Goal: Task Accomplishment & Management: Complete application form

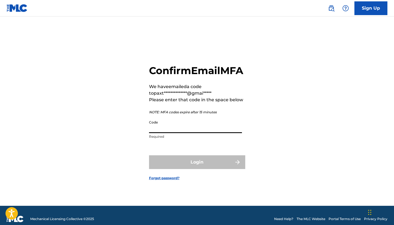
click at [171, 133] on input "Code" at bounding box center [195, 126] width 93 height 16
click at [169, 133] on input "Code" at bounding box center [195, 126] width 93 height 16
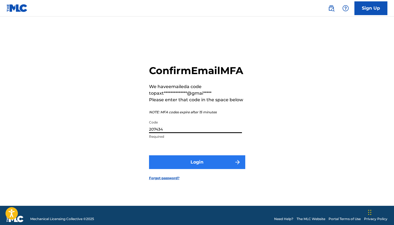
type input "207434"
click at [177, 168] on button "Login" at bounding box center [197, 162] width 96 height 14
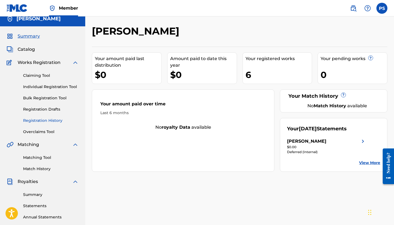
scroll to position [5, 0]
click at [34, 88] on link "Individual Registration Tool" at bounding box center [50, 87] width 55 height 6
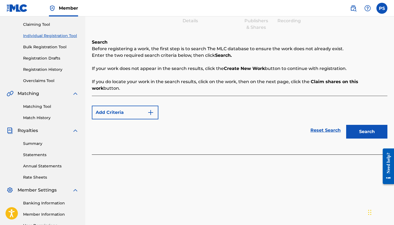
scroll to position [57, 0]
click at [363, 125] on button "Search" at bounding box center [366, 132] width 41 height 14
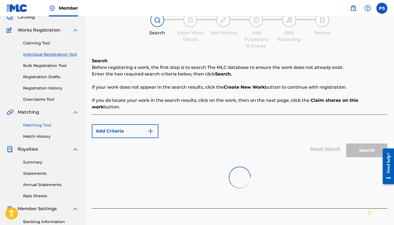
scroll to position [1, 0]
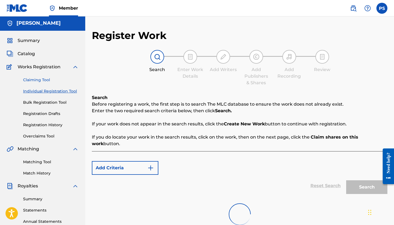
click at [28, 80] on link "Claiming Tool" at bounding box center [50, 80] width 55 height 6
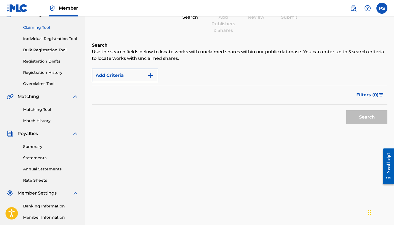
scroll to position [54, 0]
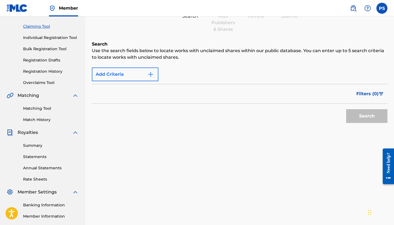
click at [137, 70] on button "Add Criteria" at bounding box center [125, 75] width 66 height 14
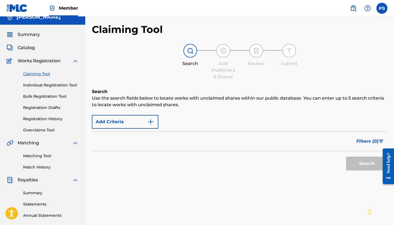
scroll to position [8, 0]
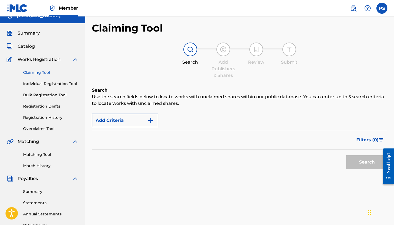
click at [187, 46] on div at bounding box center [190, 50] width 14 height 14
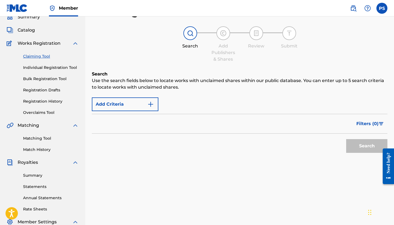
scroll to position [24, 0]
click at [55, 66] on link "Individual Registration Tool" at bounding box center [50, 68] width 55 height 6
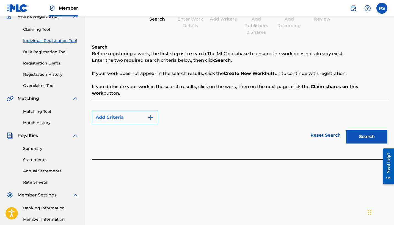
scroll to position [56, 0]
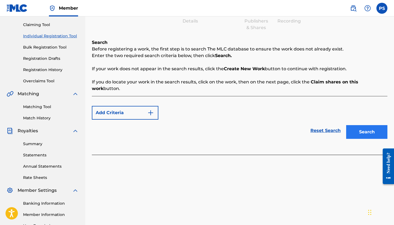
click at [352, 125] on button "Search" at bounding box center [366, 132] width 41 height 14
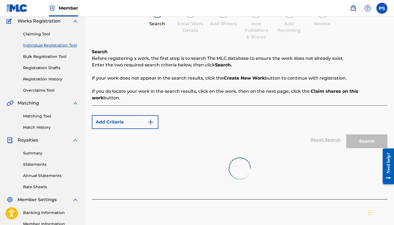
scroll to position [42, 0]
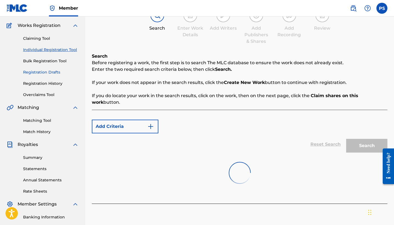
click at [50, 73] on link "Registration Drafts" at bounding box center [50, 72] width 55 height 6
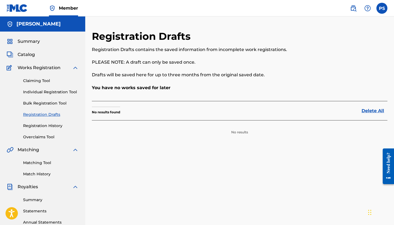
click at [32, 84] on div "Claiming Tool Individual Registration Tool Bulk Registration Tool Registration …" at bounding box center [43, 105] width 72 height 69
click at [32, 80] on link "Claiming Tool" at bounding box center [50, 81] width 55 height 6
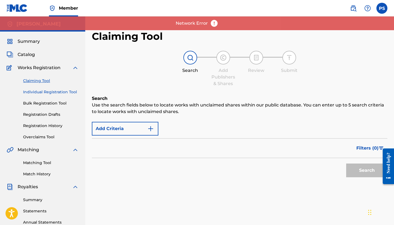
click at [59, 90] on link "Individual Registration Tool" at bounding box center [50, 92] width 55 height 6
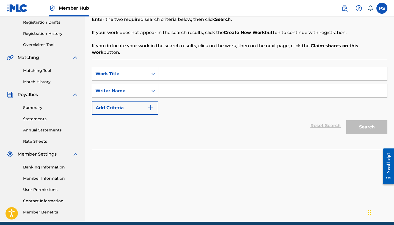
scroll to position [85, 0]
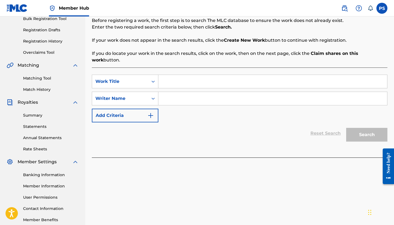
click at [194, 75] on input "Search Form" at bounding box center [272, 81] width 229 height 13
type input "STOP !"
click at [202, 92] on input "Search Form" at bounding box center [272, 98] width 229 height 13
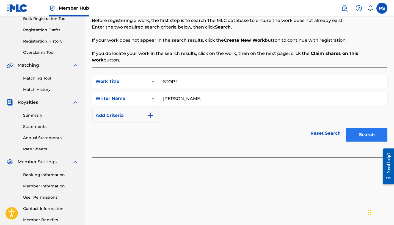
type input "[PERSON_NAME]"
click at [374, 128] on button "Search" at bounding box center [366, 135] width 41 height 14
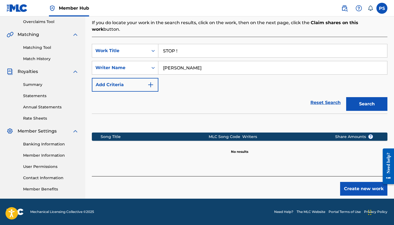
scroll to position [115, 0]
click at [356, 182] on button "Create new work" at bounding box center [363, 189] width 47 height 14
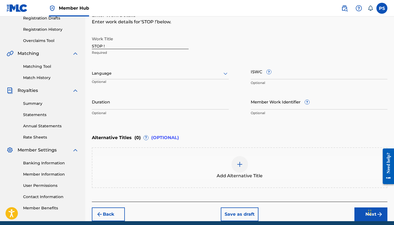
scroll to position [107, 0]
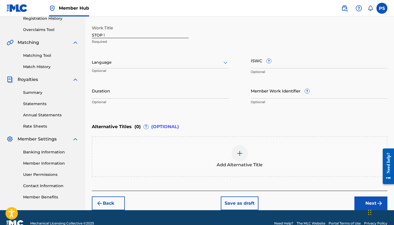
click at [205, 61] on div at bounding box center [160, 62] width 137 height 7
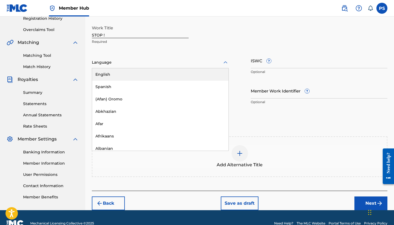
click at [164, 75] on div "English" at bounding box center [160, 74] width 136 height 12
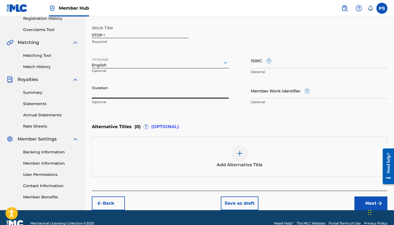
click at [140, 92] on input "Duration" at bounding box center [160, 91] width 137 height 16
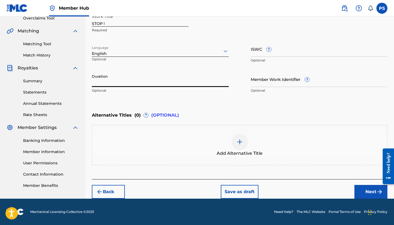
scroll to position [119, 0]
click at [286, 82] on input "Member Work Identifier ?" at bounding box center [318, 79] width 137 height 16
click at [298, 78] on div "Member Work Identifier ? Optional" at bounding box center [318, 83] width 137 height 25
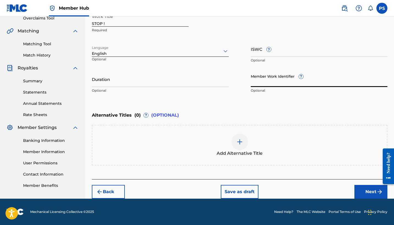
click at [311, 80] on input "Member Work Identifier ?" at bounding box center [318, 79] width 137 height 16
click at [304, 78] on input "Member Work Identifier ?" at bounding box center [318, 79] width 137 height 16
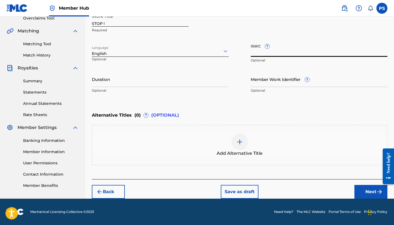
click at [287, 55] on input "ISWC ?" at bounding box center [318, 49] width 137 height 16
click at [370, 193] on button "Next" at bounding box center [370, 192] width 33 height 14
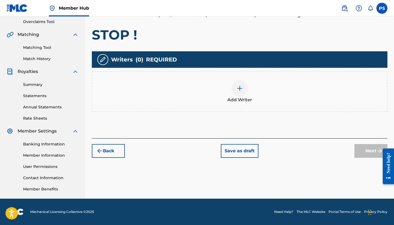
click at [238, 88] on img at bounding box center [239, 88] width 7 height 7
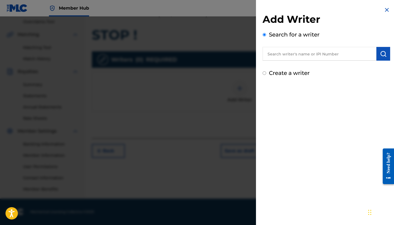
click at [307, 57] on input "text" at bounding box center [319, 54] width 114 height 14
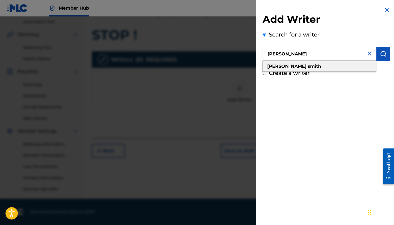
click at [307, 67] on strong "smith" at bounding box center [313, 66] width 13 height 5
type input "[PERSON_NAME]"
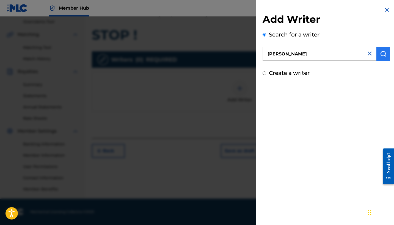
click at [380, 55] on img "submit" at bounding box center [383, 54] width 7 height 7
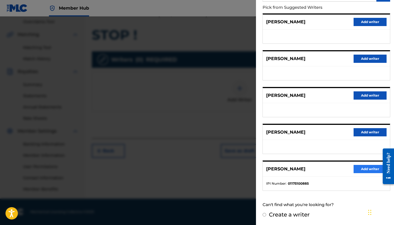
click at [354, 169] on button "Add writer" at bounding box center [369, 169] width 33 height 8
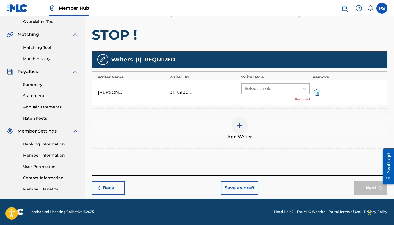
click at [275, 86] on div at bounding box center [270, 89] width 52 height 8
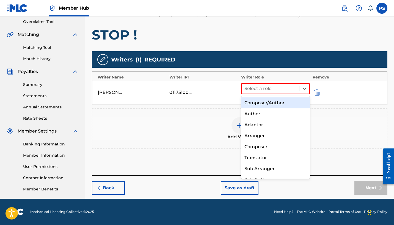
click at [271, 101] on div "Composer/Author" at bounding box center [275, 103] width 69 height 11
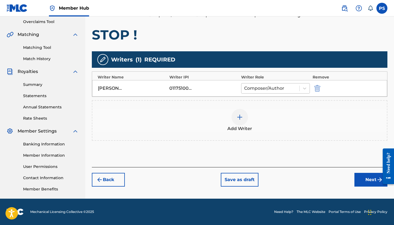
click at [272, 88] on div at bounding box center [270, 89] width 52 height 8
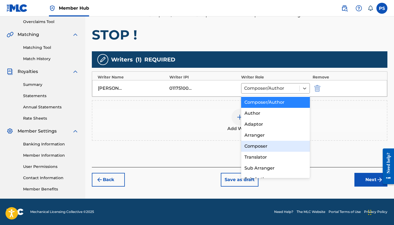
scroll to position [0, 0]
click at [265, 103] on div "Composer/Author" at bounding box center [275, 102] width 69 height 11
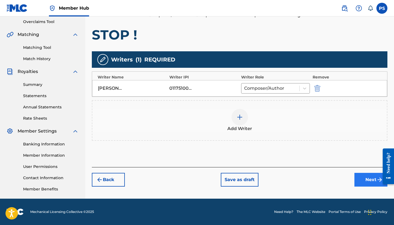
click at [365, 182] on button "Next" at bounding box center [370, 180] width 33 height 14
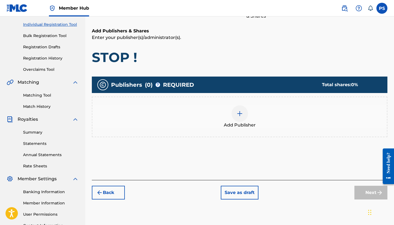
scroll to position [69, 0]
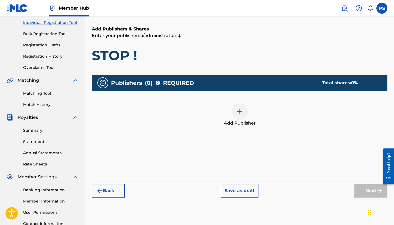
click at [245, 112] on div at bounding box center [239, 112] width 16 height 16
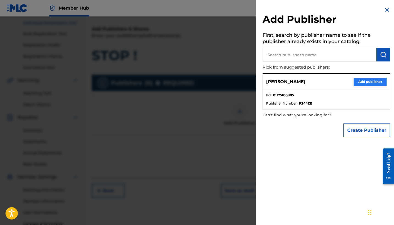
click at [368, 79] on button "Add publisher" at bounding box center [369, 82] width 33 height 8
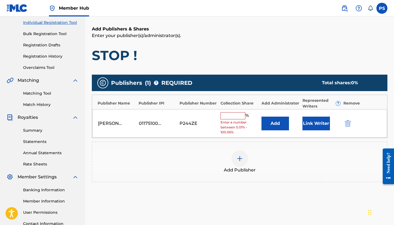
click at [237, 113] on input "text" at bounding box center [232, 115] width 25 height 7
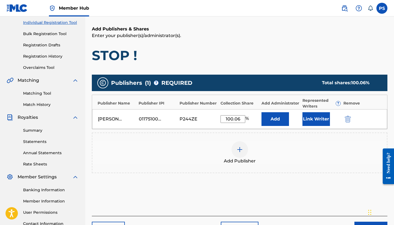
type input "100.06"
click at [275, 119] on button "Add" at bounding box center [274, 119] width 27 height 14
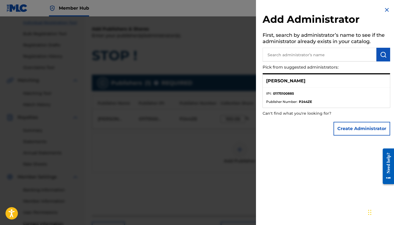
click at [388, 9] on div "Add Administrator First, search by administrator’s name to see if the administr…" at bounding box center [326, 72] width 141 height 145
click at [386, 9] on img at bounding box center [386, 10] width 7 height 7
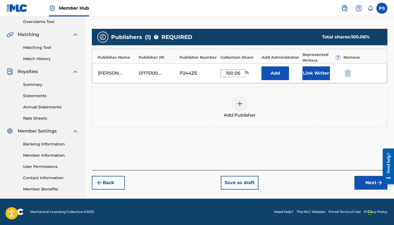
scroll to position [115, 0]
click at [312, 75] on button "Link Writer" at bounding box center [315, 73] width 27 height 14
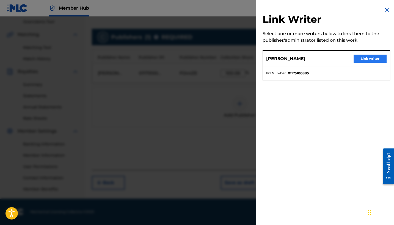
click at [379, 57] on button "Link writer" at bounding box center [369, 59] width 33 height 8
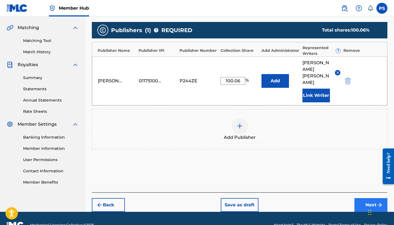
click at [363, 198] on button "Next" at bounding box center [370, 205] width 33 height 14
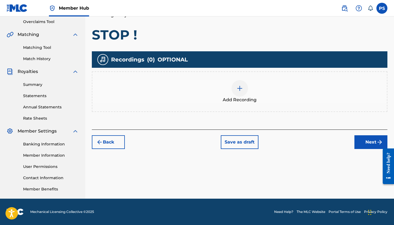
click at [242, 83] on div at bounding box center [239, 88] width 16 height 16
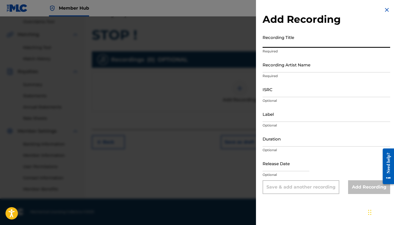
click at [278, 42] on input "Recording Title" at bounding box center [325, 40] width 127 height 16
type input "STOP !"
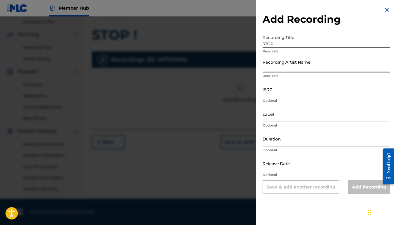
click at [281, 69] on input "Recording Artist Name" at bounding box center [325, 65] width 127 height 16
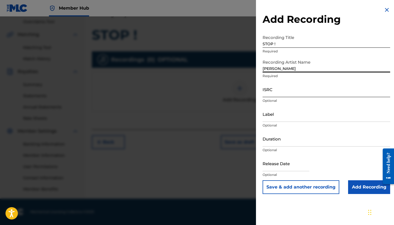
type input "[PERSON_NAME]"
click at [286, 94] on input "ISRC" at bounding box center [325, 90] width 127 height 16
paste input "GBMJG2528572"
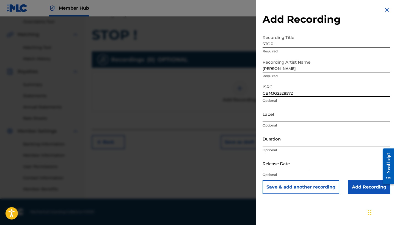
type input "GBMJG2528572"
click at [293, 113] on input "Label" at bounding box center [325, 114] width 127 height 16
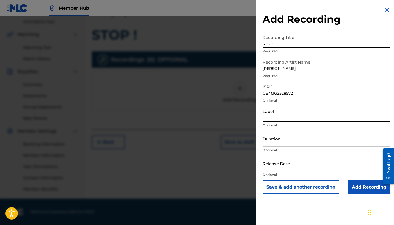
click at [293, 113] on input "Label" at bounding box center [325, 114] width 127 height 16
type input "Paxolotl Records"
click at [272, 163] on input "text" at bounding box center [285, 164] width 47 height 16
select select "8"
select select "2025"
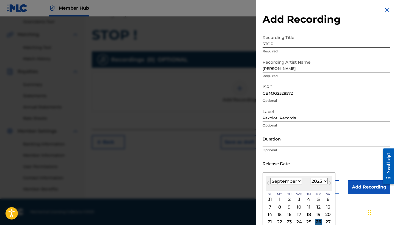
click at [315, 221] on div "26" at bounding box center [318, 222] width 7 height 7
type input "[DATE]"
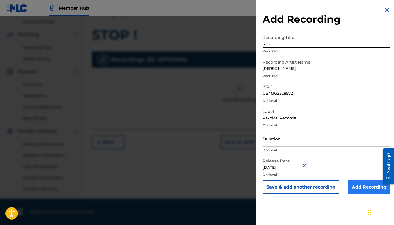
click at [360, 186] on input "Add Recording" at bounding box center [369, 187] width 42 height 14
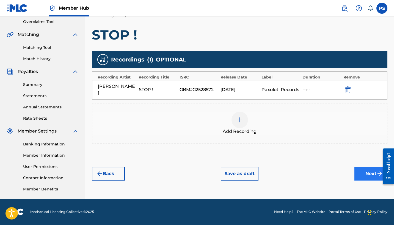
click at [363, 172] on button "Next" at bounding box center [370, 174] width 33 height 14
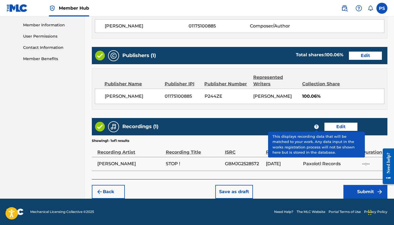
scroll to position [246, 0]
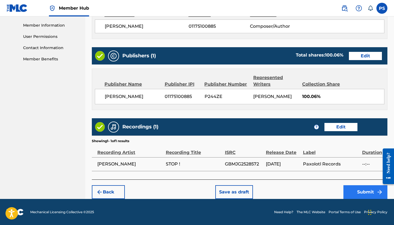
click at [353, 189] on button "Submit" at bounding box center [365, 192] width 44 height 14
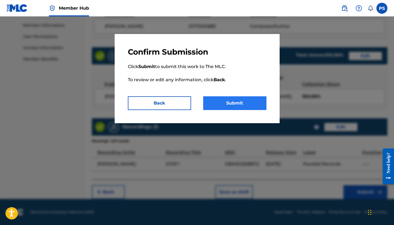
click at [238, 102] on button "Submit" at bounding box center [234, 103] width 63 height 14
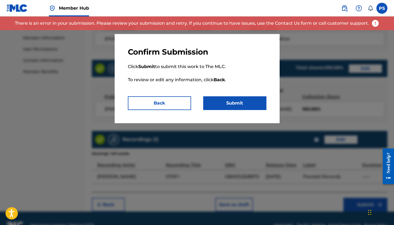
scroll to position [232, 0]
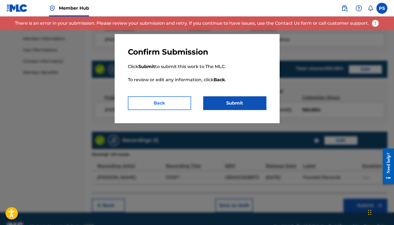
click at [181, 102] on button "Back" at bounding box center [159, 103] width 63 height 14
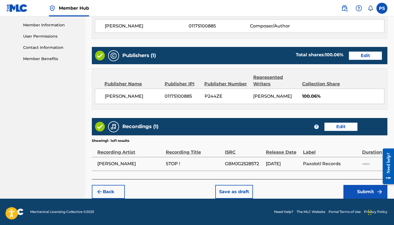
scroll to position [246, 0]
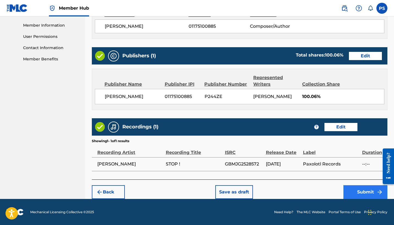
click at [361, 191] on button "Submit" at bounding box center [365, 192] width 44 height 14
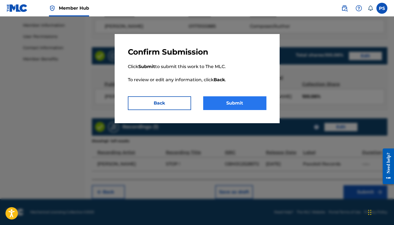
click at [235, 101] on button "Submit" at bounding box center [234, 103] width 63 height 14
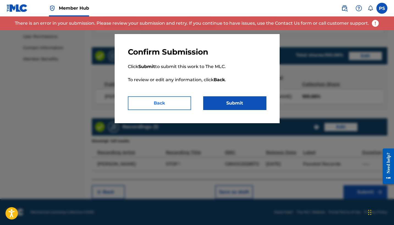
click at [168, 98] on button "Back" at bounding box center [159, 103] width 63 height 14
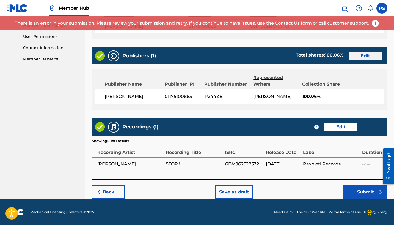
click at [369, 56] on button "Edit" at bounding box center [365, 56] width 33 height 8
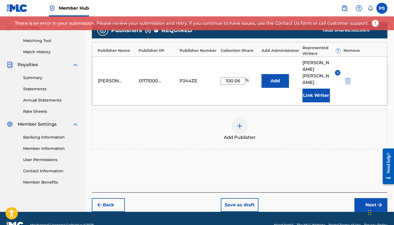
click at [240, 77] on input "100.06" at bounding box center [232, 81] width 25 height 8
type input "100"
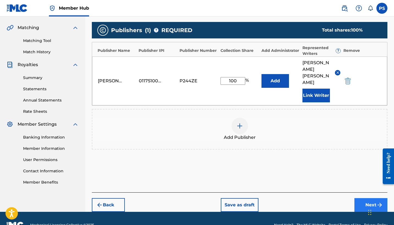
click at [371, 198] on button "Next" at bounding box center [370, 205] width 33 height 14
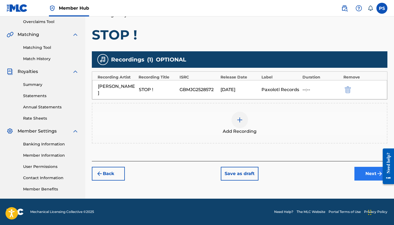
click at [365, 169] on button "Next" at bounding box center [370, 174] width 33 height 14
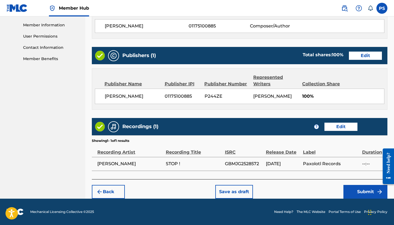
scroll to position [246, 0]
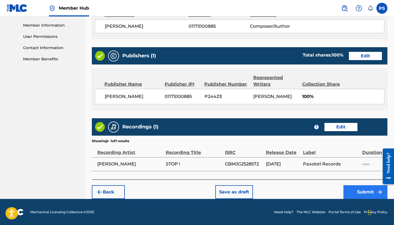
click at [355, 192] on button "Submit" at bounding box center [365, 192] width 44 height 14
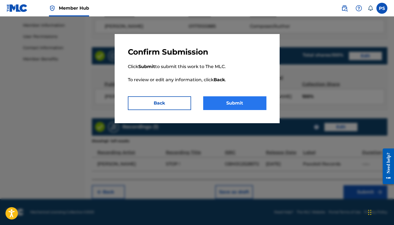
click at [235, 96] on button "Submit" at bounding box center [234, 103] width 63 height 14
